Goal: Task Accomplishment & Management: Complete application form

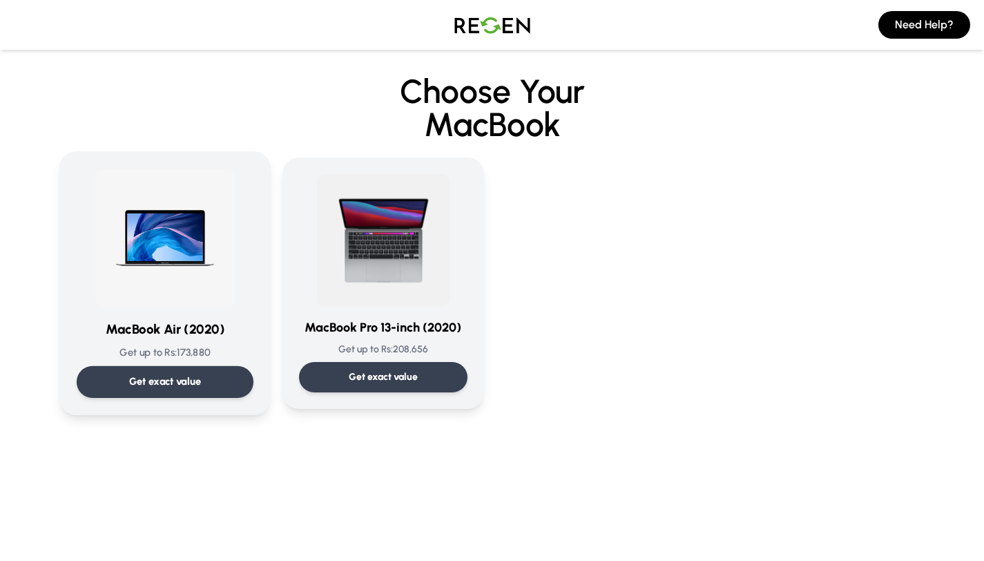
click at [204, 378] on div "Get exact value" at bounding box center [164, 382] width 177 height 32
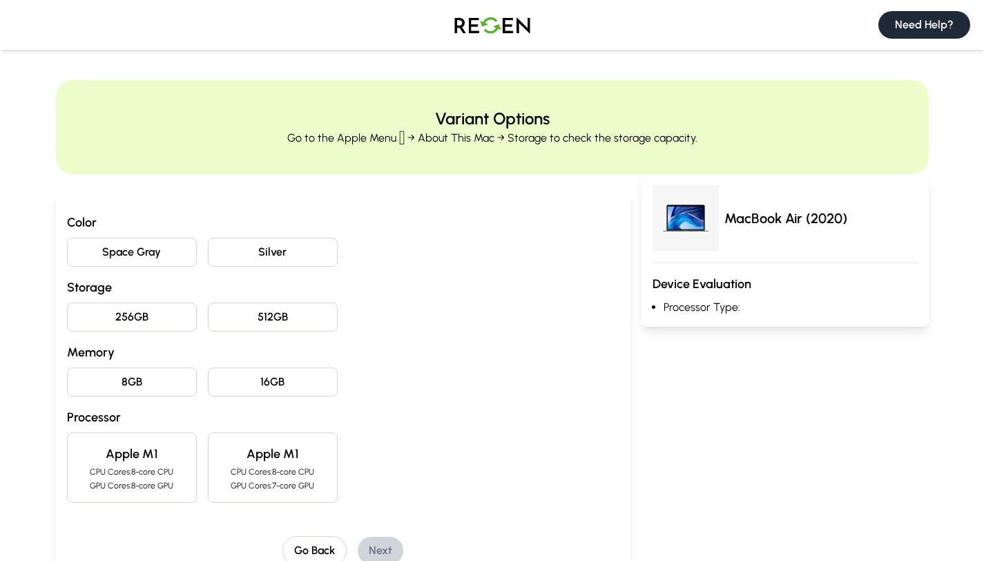
click at [939, 28] on button "Need Help?" at bounding box center [925, 25] width 92 height 28
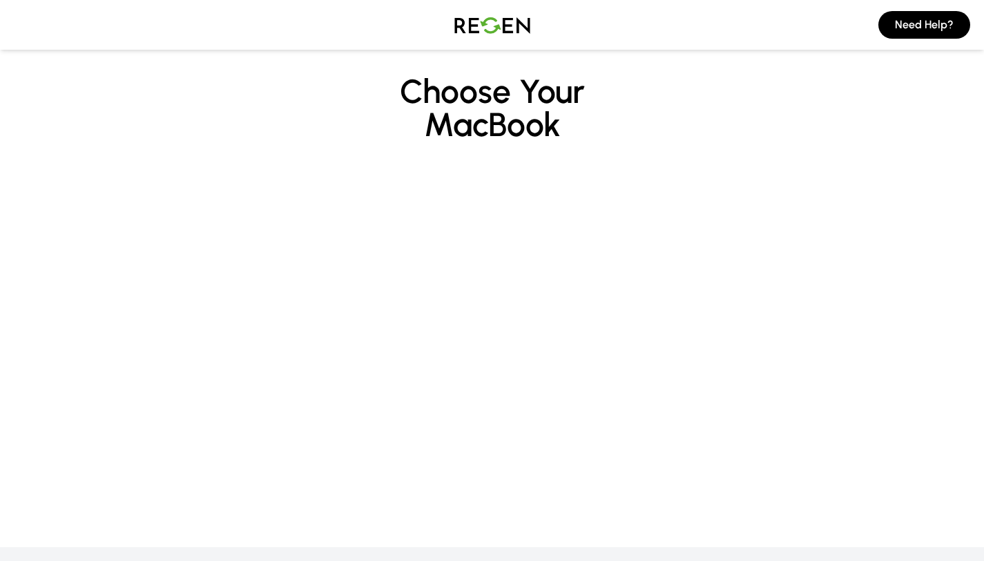
click at [571, 231] on main "Choose Your MacBook" at bounding box center [492, 225] width 984 height 423
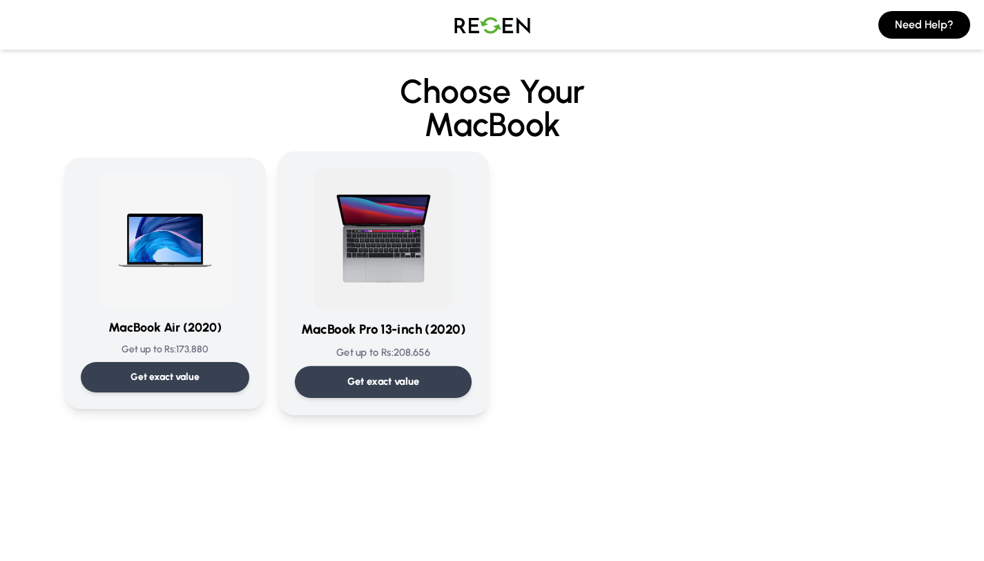
click at [376, 380] on p "Get exact value" at bounding box center [383, 381] width 73 height 15
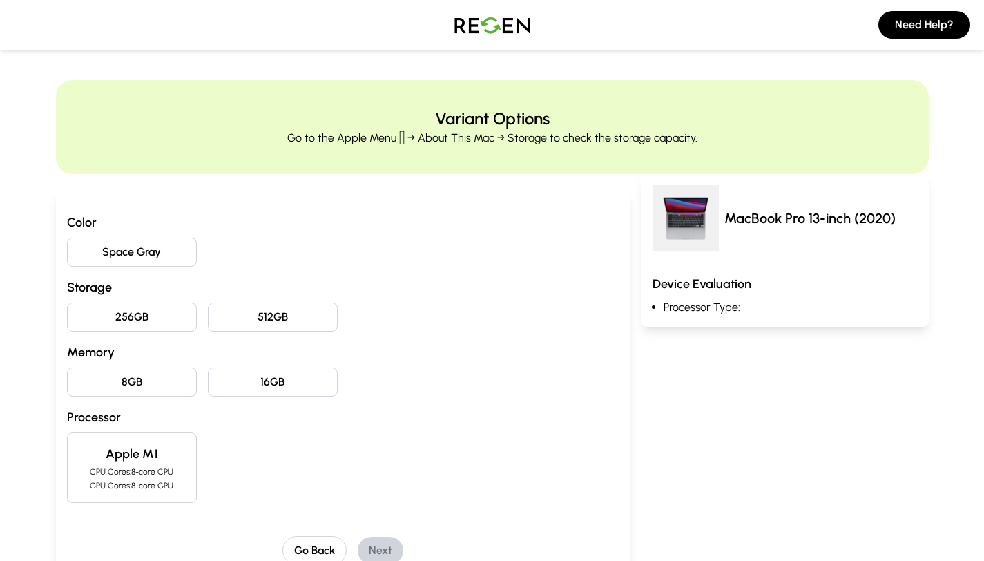
click at [127, 261] on button "Space Gray" at bounding box center [132, 252] width 130 height 29
click at [285, 321] on button "512GB" at bounding box center [273, 317] width 130 height 29
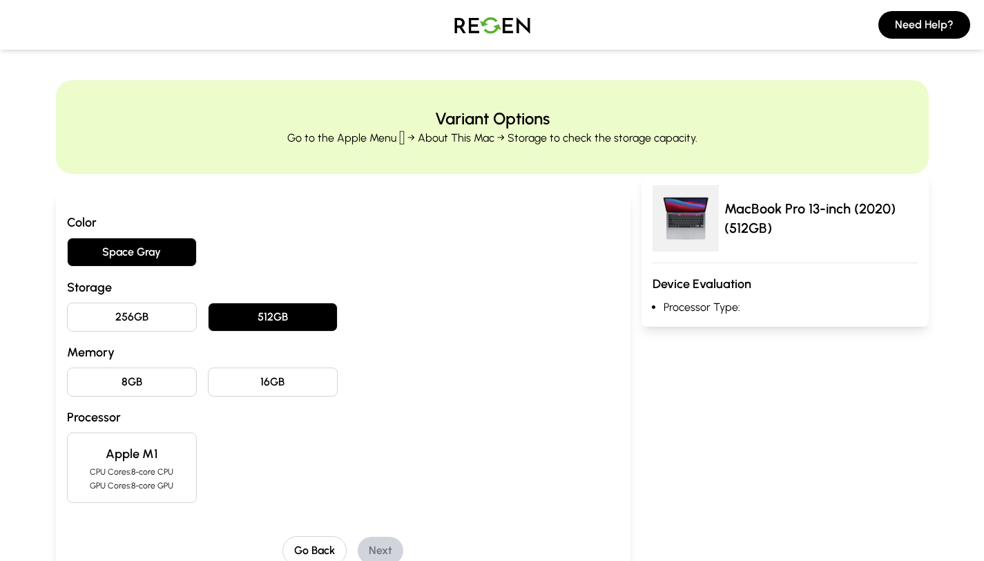
click at [238, 381] on button "16GB" at bounding box center [273, 381] width 130 height 29
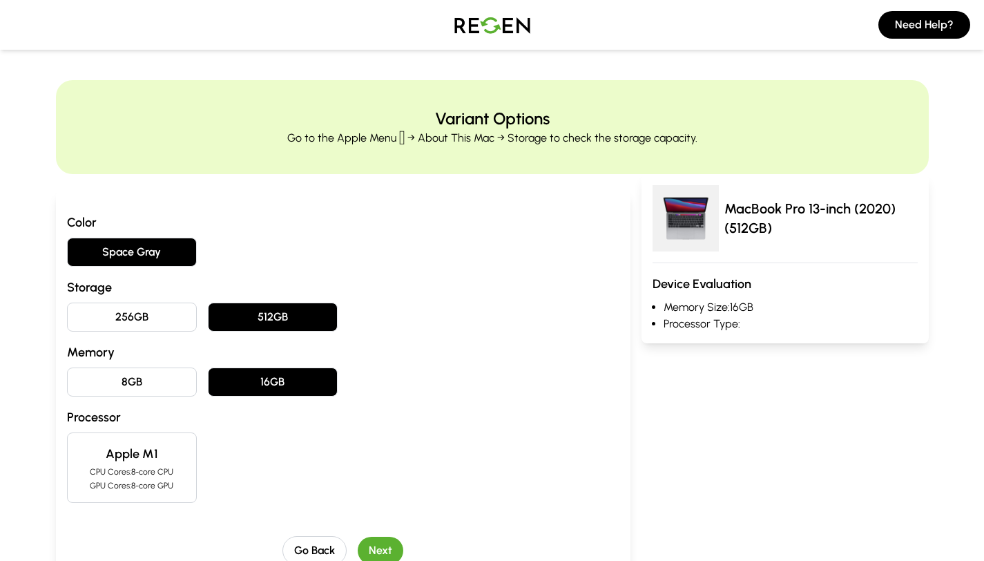
click at [133, 471] on p "CPU Cores: 8-core CPU" at bounding box center [132, 471] width 106 height 11
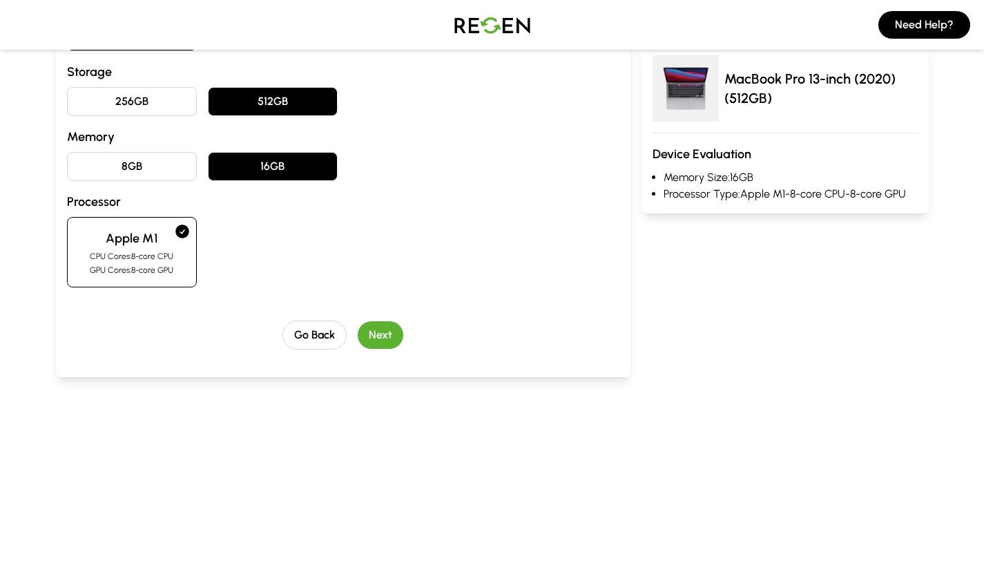
click at [381, 345] on button "Next" at bounding box center [381, 335] width 46 height 28
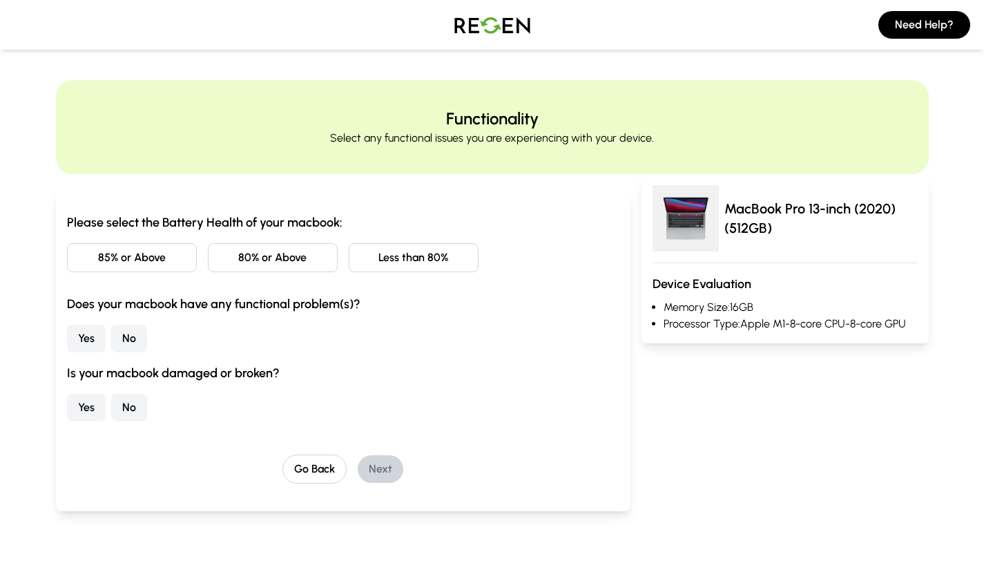
click at [280, 263] on button "80% or Above" at bounding box center [273, 257] width 130 height 29
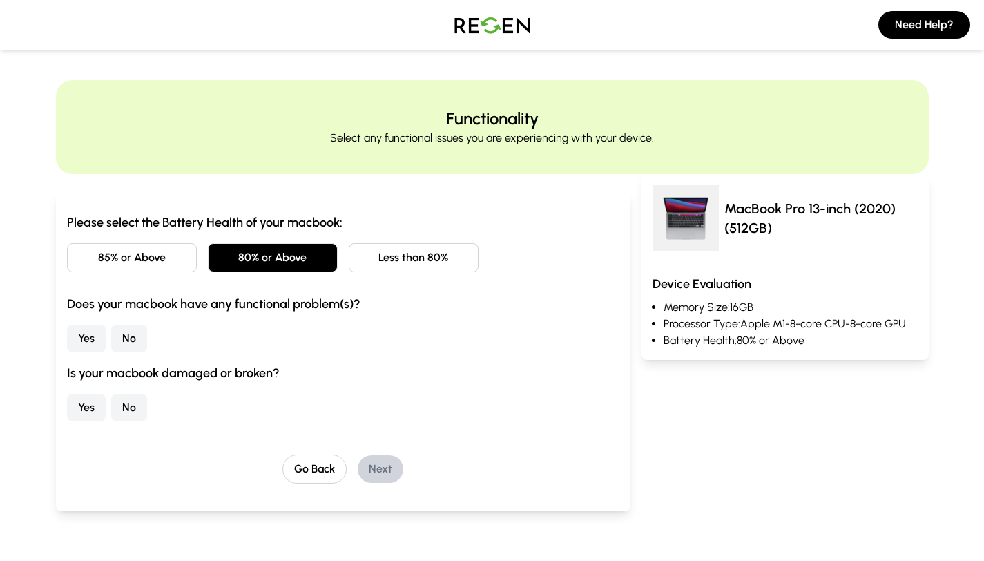
click at [131, 338] on button "No" at bounding box center [129, 339] width 36 height 28
click at [120, 408] on button "No" at bounding box center [129, 408] width 36 height 28
click at [374, 475] on button "Next" at bounding box center [381, 469] width 46 height 28
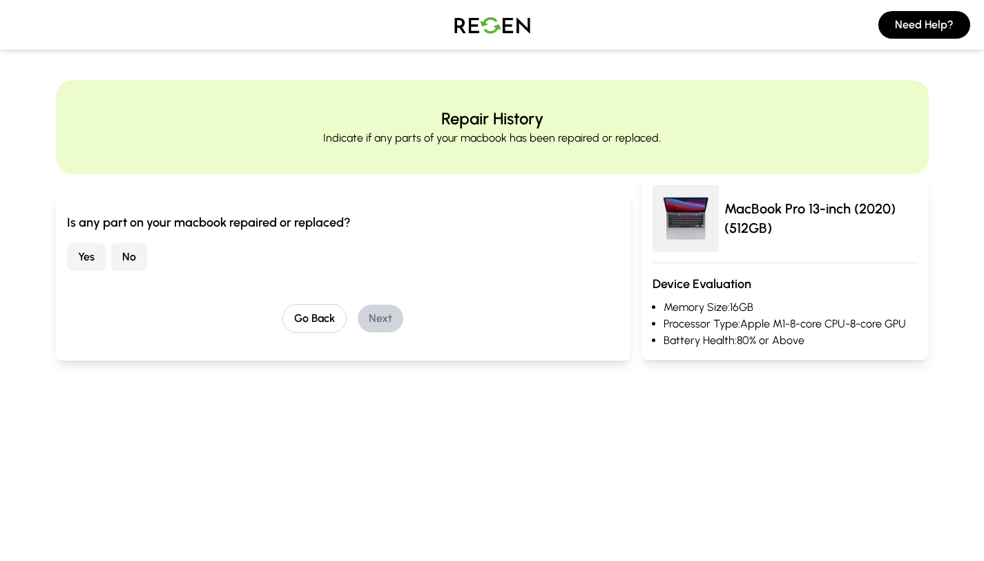
click at [137, 249] on button "No" at bounding box center [129, 257] width 36 height 28
click at [374, 321] on button "Next" at bounding box center [381, 319] width 46 height 28
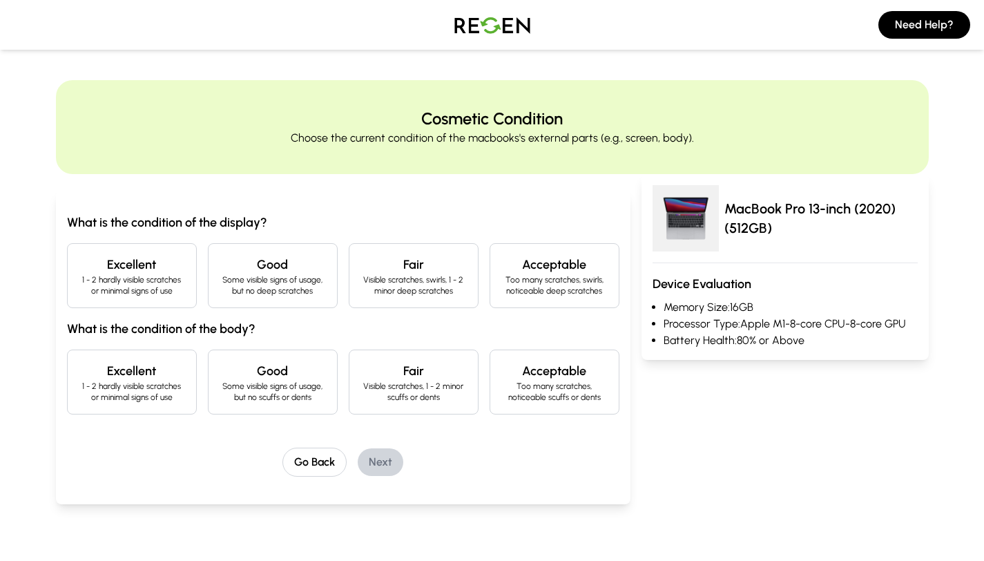
click at [313, 262] on h4 "Good" at bounding box center [273, 264] width 106 height 19
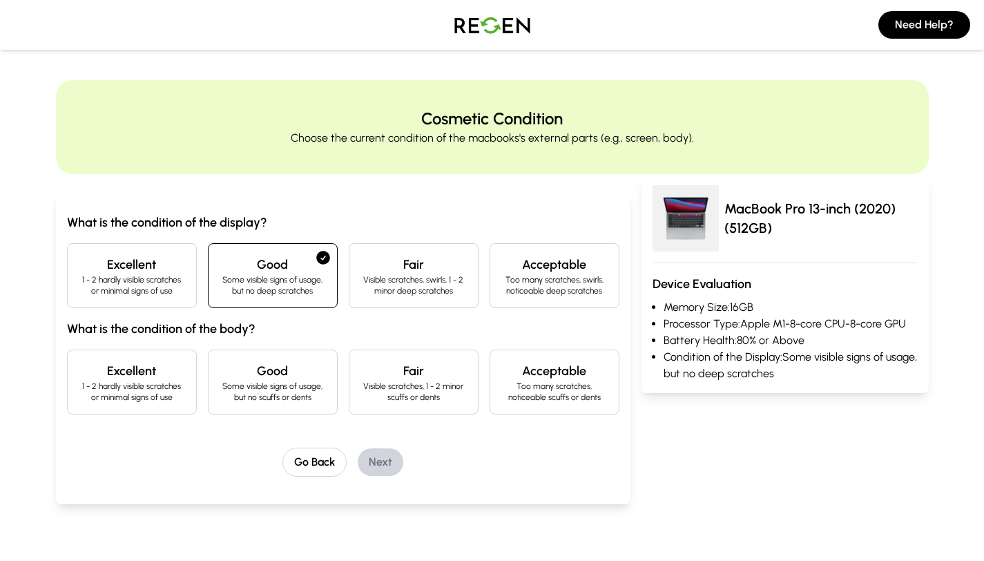
click at [410, 298] on div "Fair Visible scratches, swirls, 1 - 2 minor deep scratches" at bounding box center [414, 275] width 130 height 65
click at [296, 269] on h4 "Good" at bounding box center [273, 264] width 106 height 19
click at [309, 381] on p "Some visible signs of usage, but no scuffs or dents" at bounding box center [273, 392] width 106 height 22
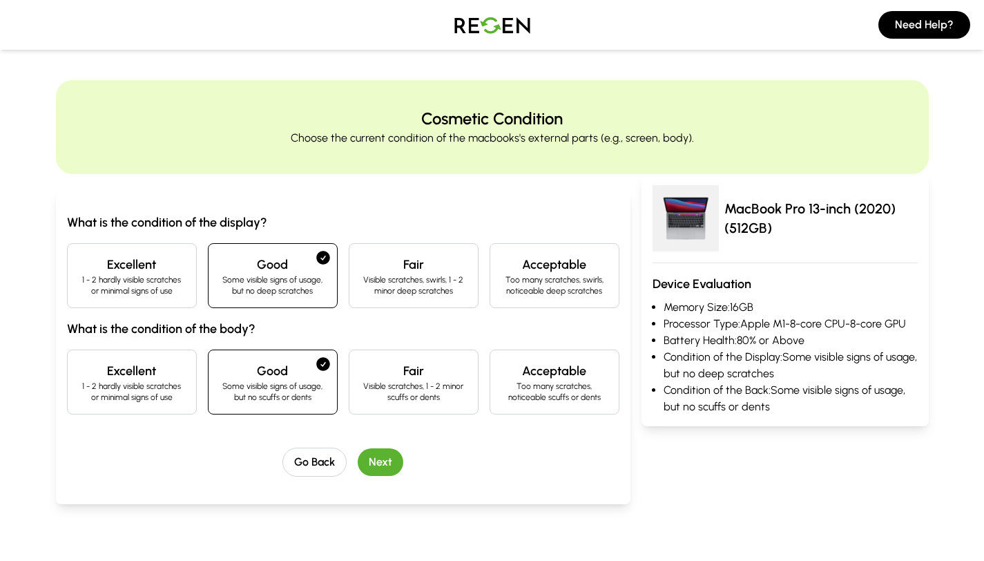
click at [369, 460] on button "Next" at bounding box center [381, 462] width 46 height 28
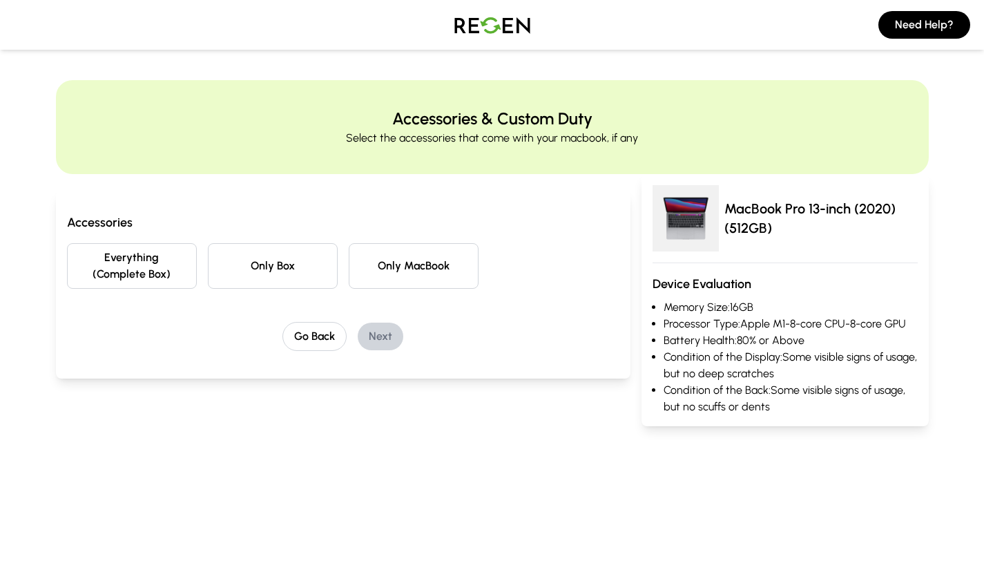
click at [153, 274] on button "Everything (Complete Box)" at bounding box center [132, 266] width 130 height 46
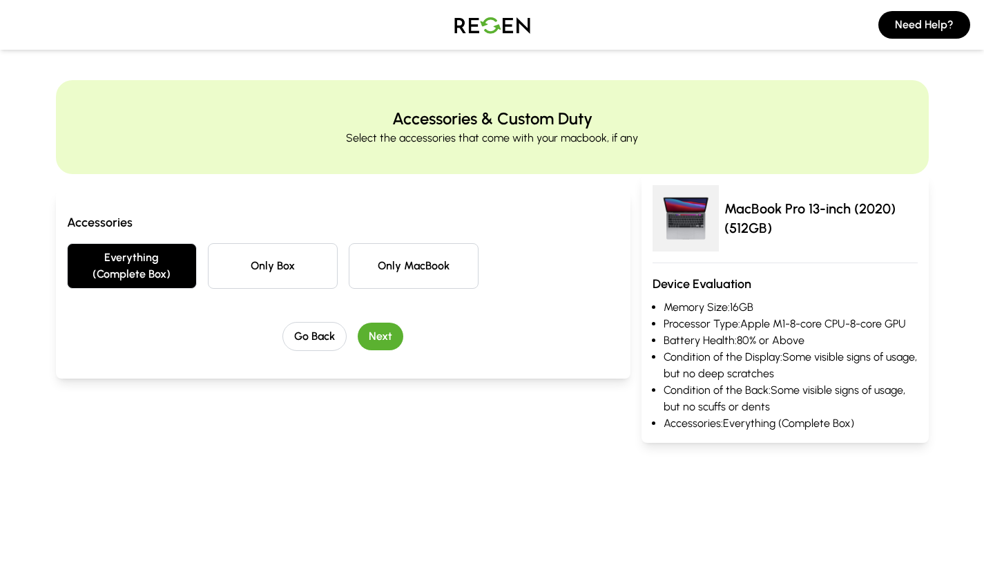
click at [379, 340] on button "Next" at bounding box center [381, 337] width 46 height 28
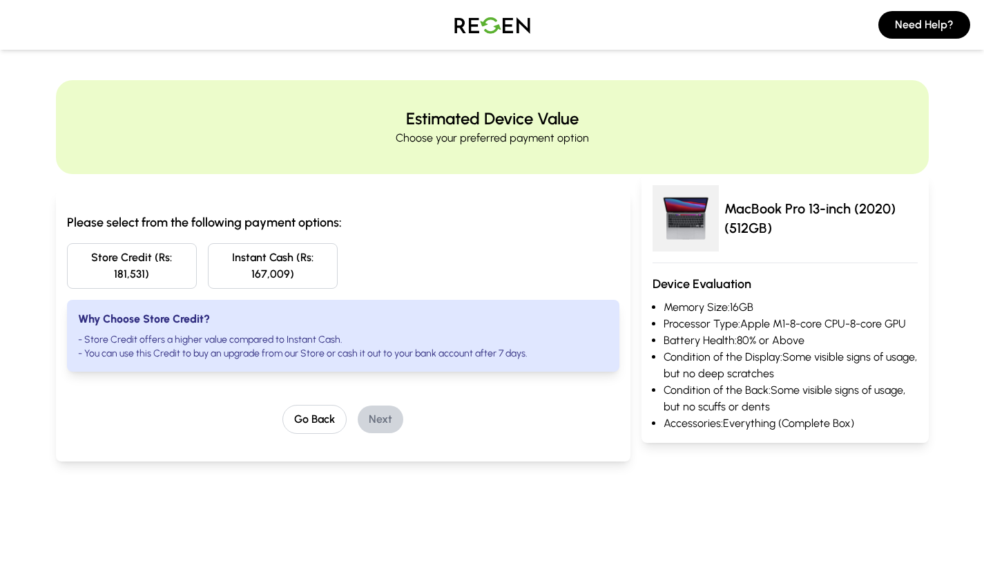
click at [155, 271] on button "Store Credit (Rs: 181,531)" at bounding box center [132, 266] width 130 height 46
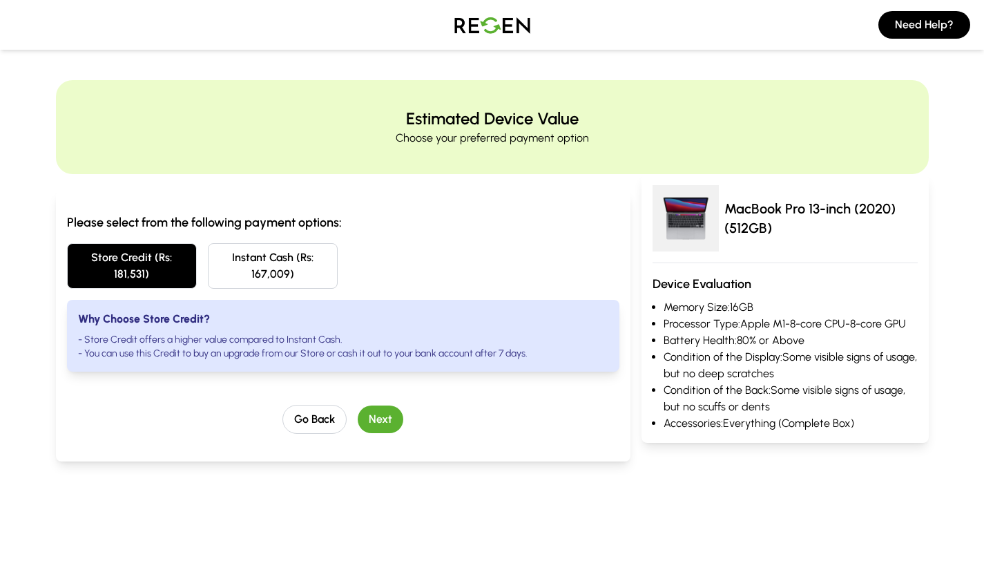
click at [300, 267] on button "Instant Cash (Rs: 167,009)" at bounding box center [273, 266] width 130 height 46
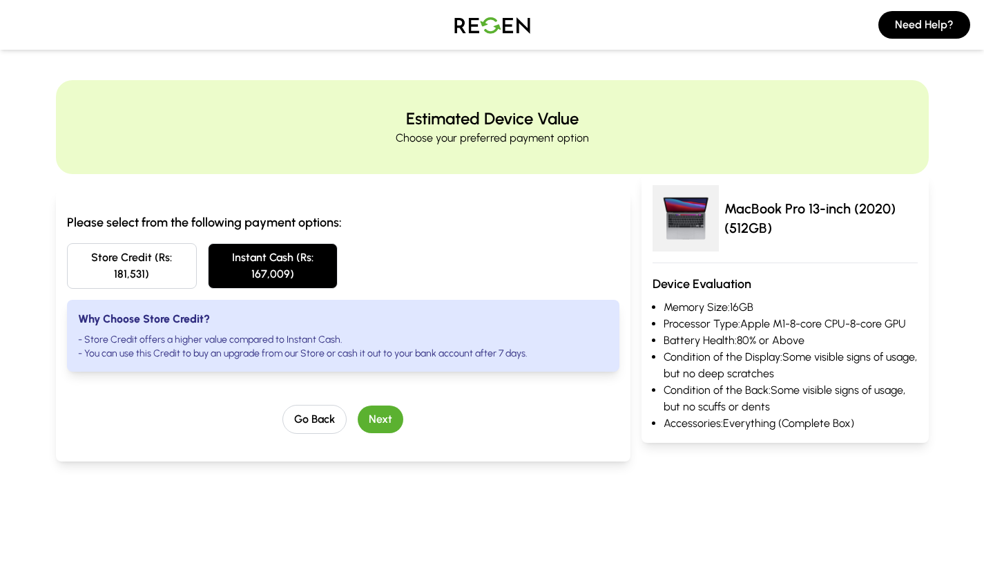
click at [387, 425] on button "Next" at bounding box center [381, 419] width 46 height 28
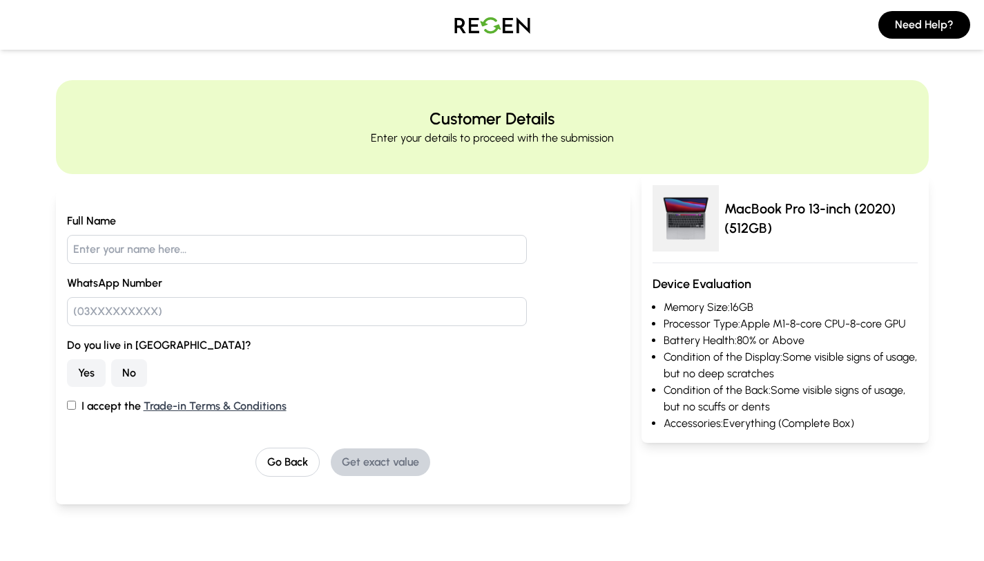
click at [231, 245] on input "text" at bounding box center [297, 249] width 461 height 29
type input "shegan"
click at [159, 321] on input "text" at bounding box center [297, 311] width 461 height 29
type input "03225575272"
click at [140, 367] on button "No" at bounding box center [129, 373] width 36 height 28
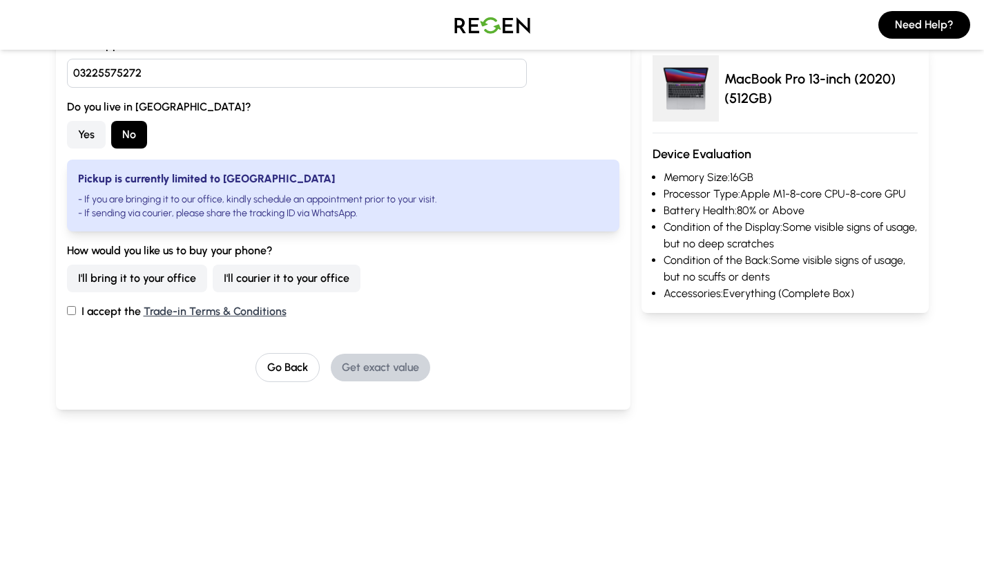
scroll to position [239, 0]
click at [74, 307] on input "I accept the Trade-in Terms & Conditions" at bounding box center [71, 309] width 9 height 9
checkbox input "true"
click at [161, 280] on button "I'll bring it to your office" at bounding box center [137, 278] width 140 height 28
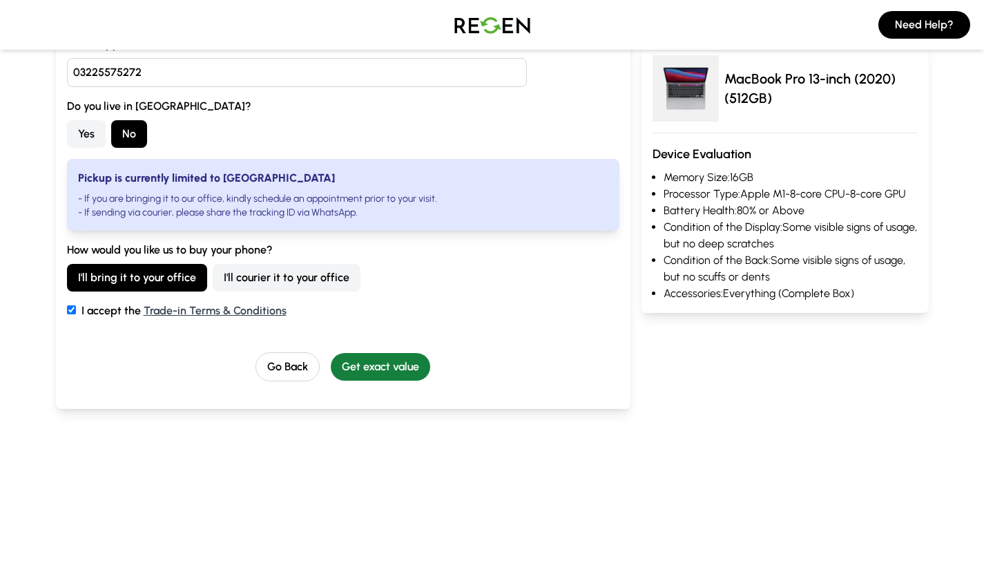
click at [351, 367] on button "Get exact value" at bounding box center [380, 367] width 99 height 28
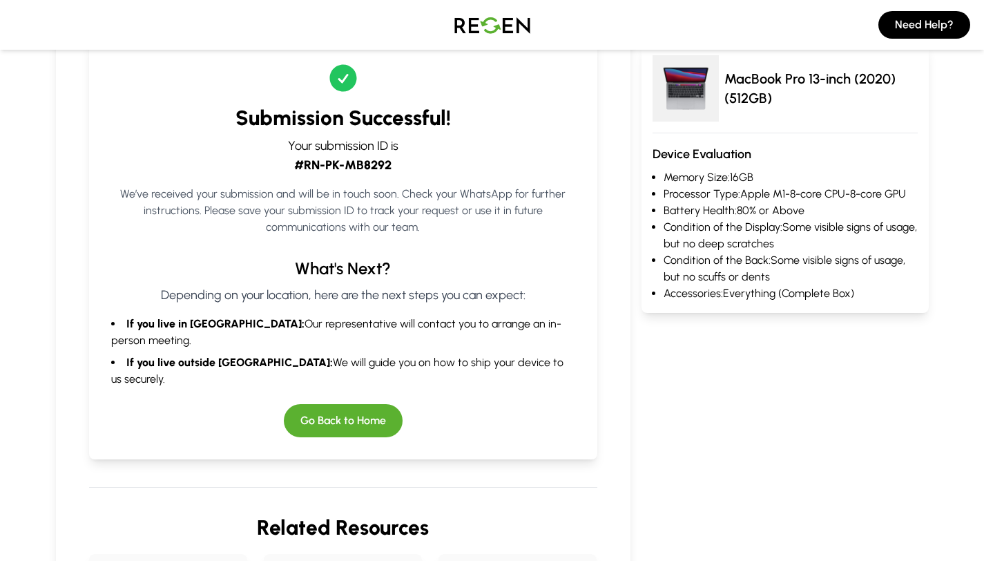
scroll to position [87, 0]
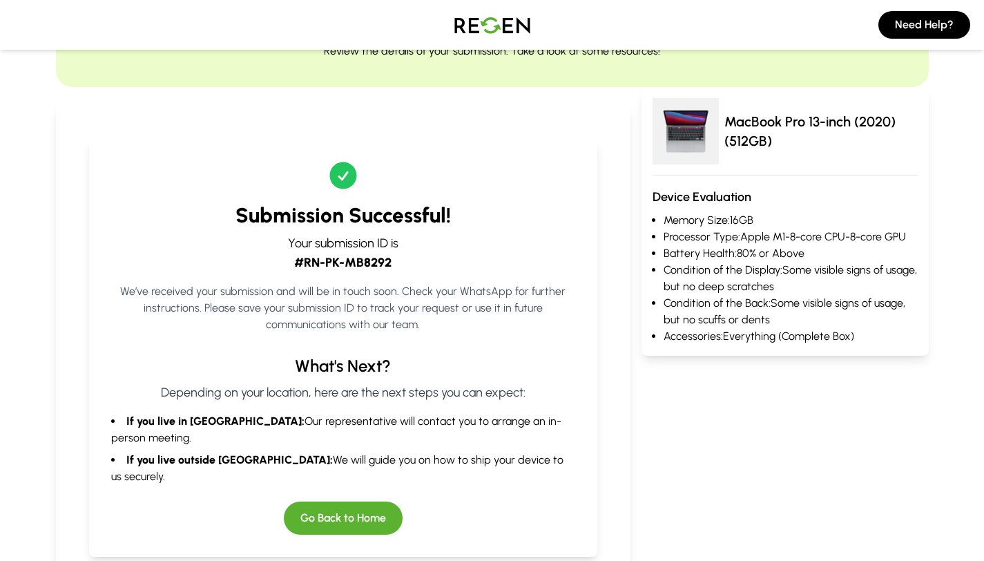
drag, startPoint x: 177, startPoint y: 392, endPoint x: 560, endPoint y: 448, distance: 387.3
click at [560, 448] on div "What's Next? Depending on your location, here are the next steps you can expect…" at bounding box center [343, 420] width 464 height 130
click at [466, 335] on div "Submission Successful! Your submission ID is #RN-PK-MB8292 We’ve received your …" at bounding box center [343, 347] width 508 height 420
click at [369, 501] on button "Go Back to Home" at bounding box center [343, 517] width 119 height 33
